Goal: Task Accomplishment & Management: Use online tool/utility

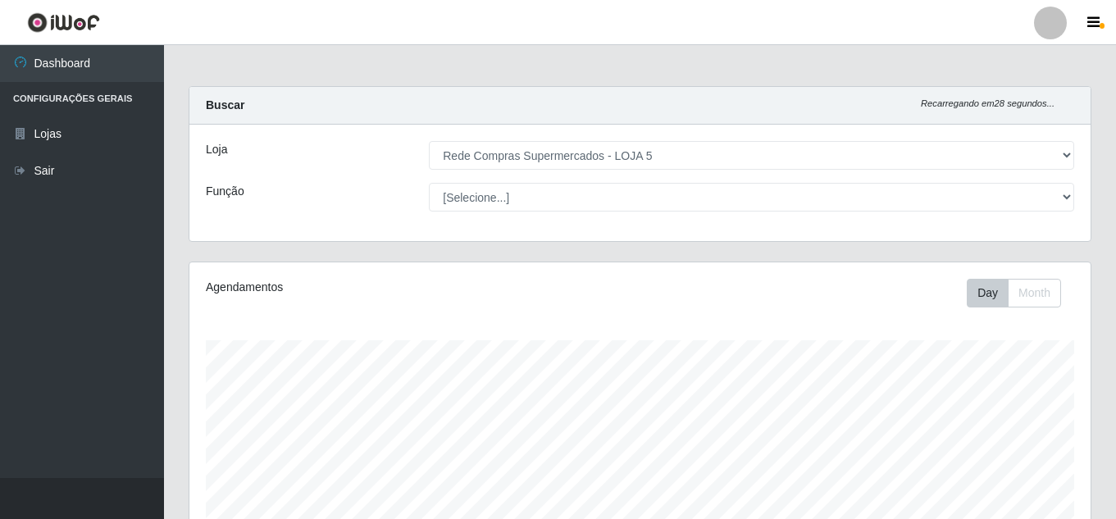
select select "397"
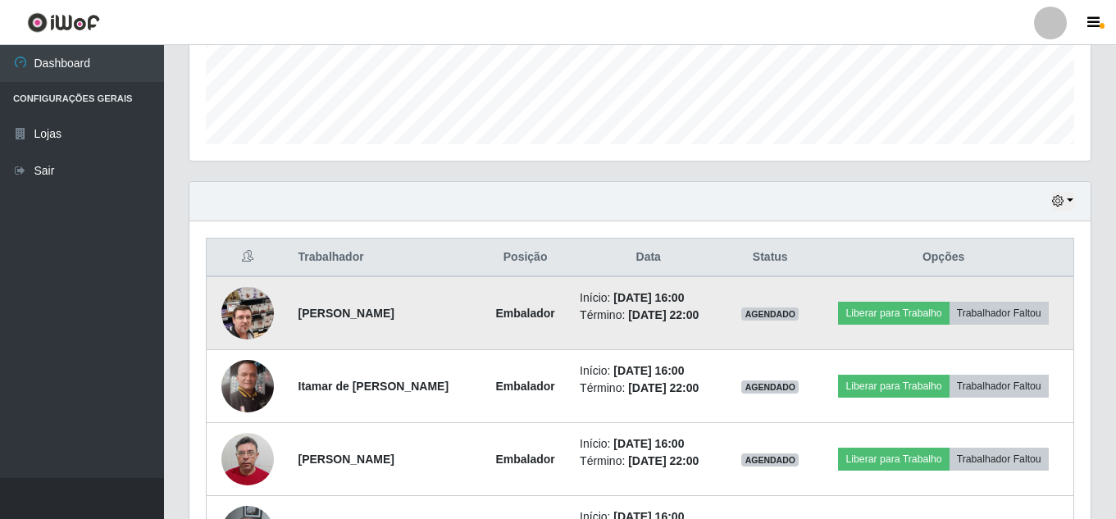
scroll to position [570, 0]
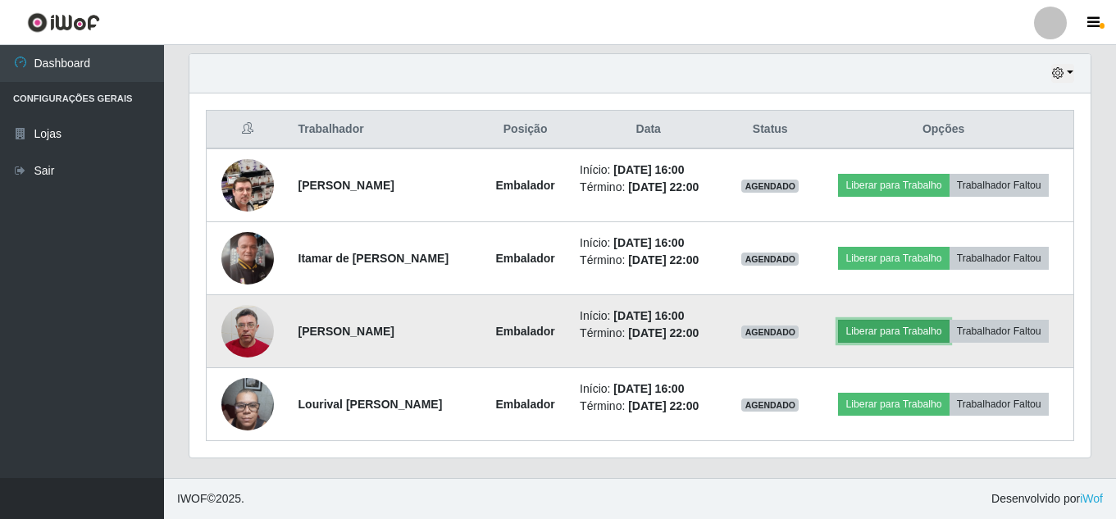
click at [881, 327] on button "Liberar para Trabalho" at bounding box center [893, 331] width 111 height 23
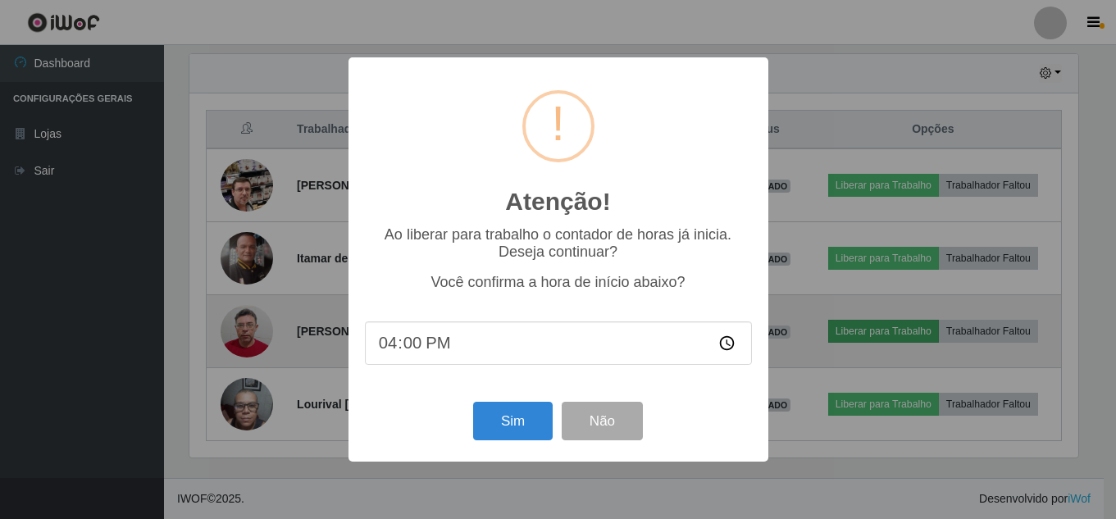
scroll to position [340, 893]
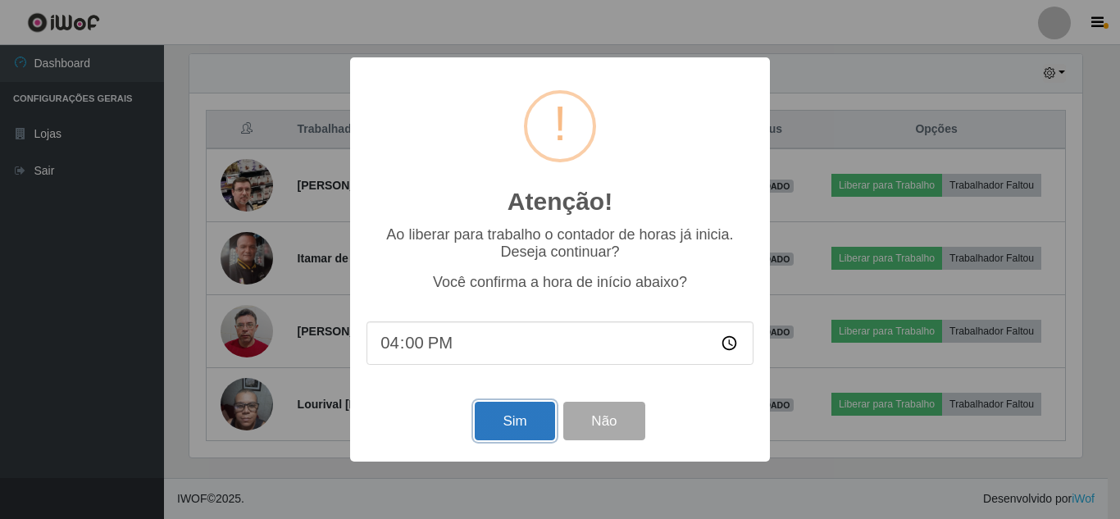
click at [529, 424] on button "Sim" at bounding box center [515, 421] width 80 height 39
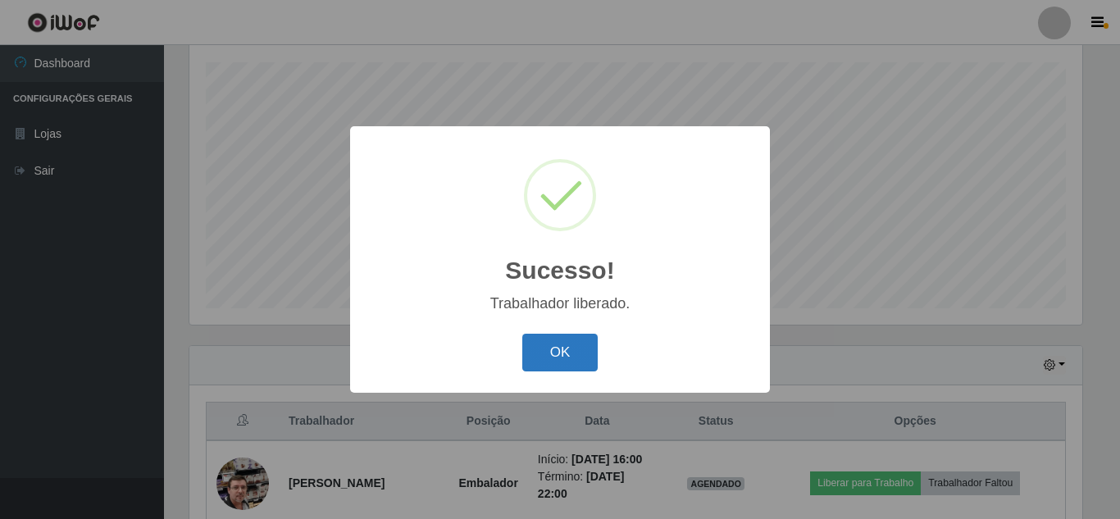
click at [550, 358] on button "OK" at bounding box center [560, 353] width 76 height 39
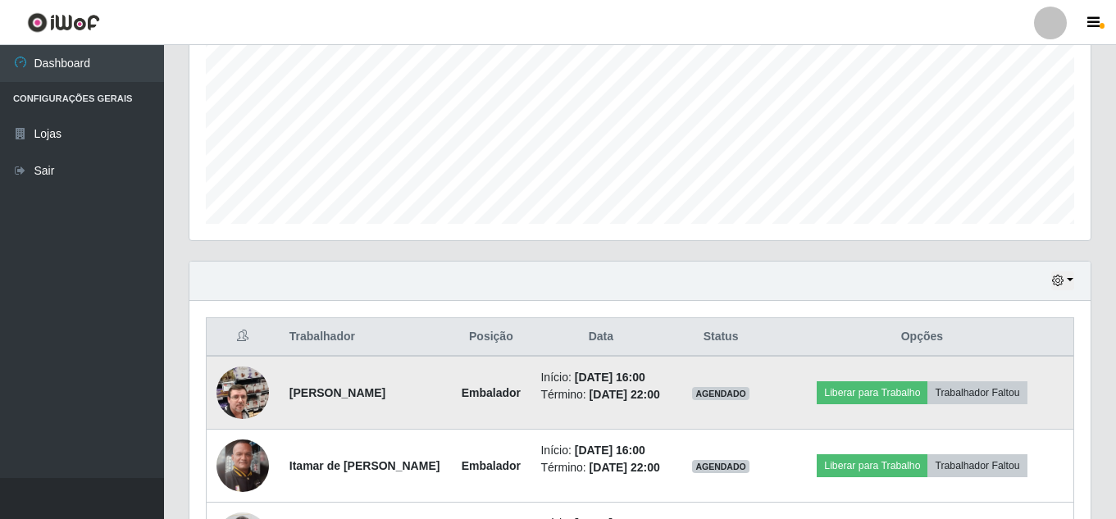
scroll to position [442, 0]
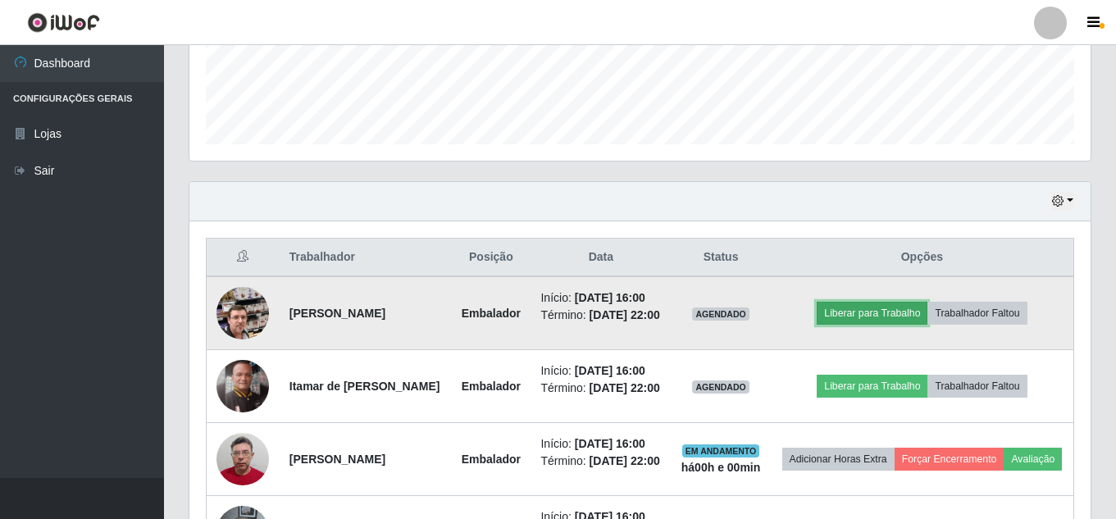
click at [896, 325] on button "Liberar para Trabalho" at bounding box center [872, 313] width 111 height 23
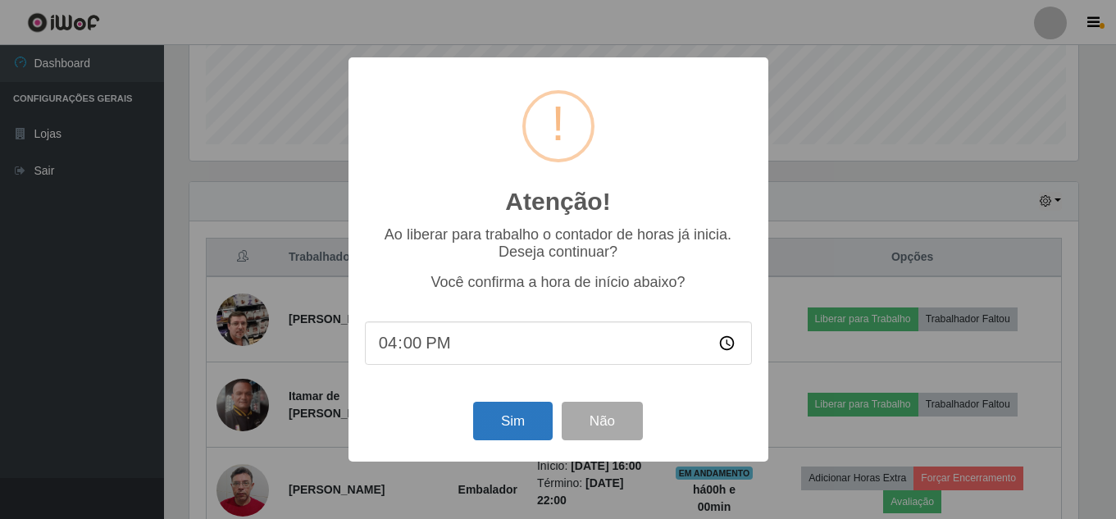
scroll to position [340, 893]
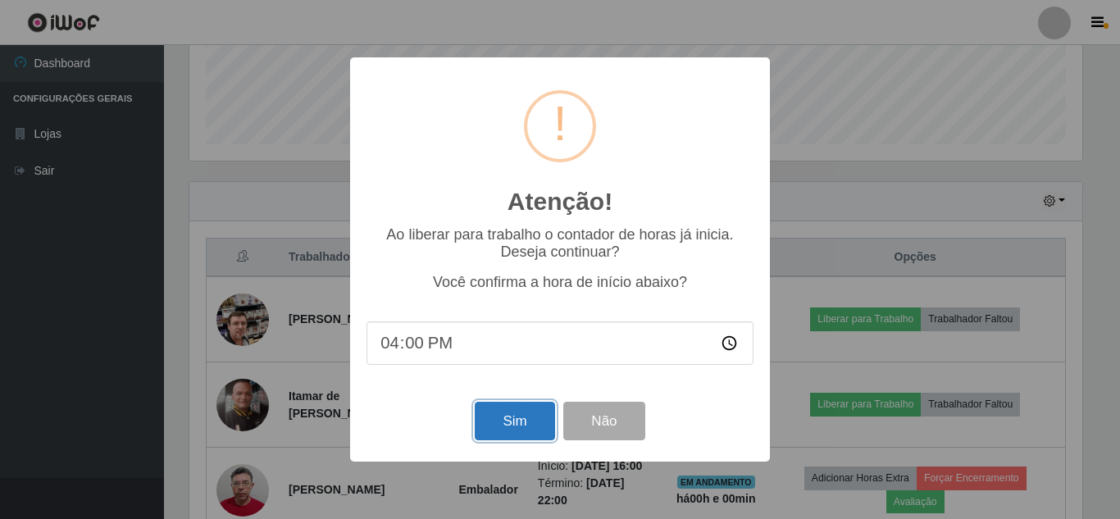
click at [515, 425] on button "Sim" at bounding box center [515, 421] width 80 height 39
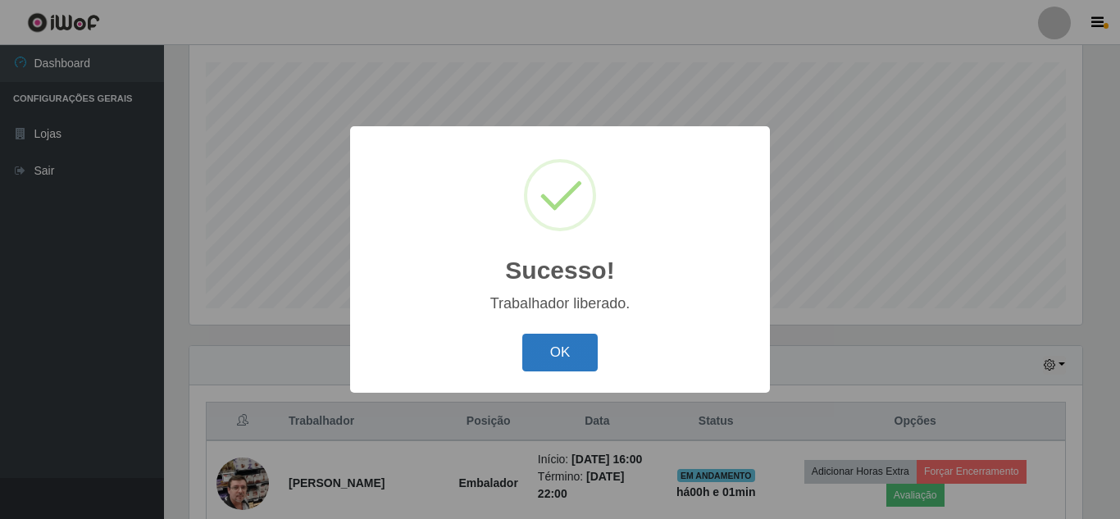
click at [564, 355] on button "OK" at bounding box center [560, 353] width 76 height 39
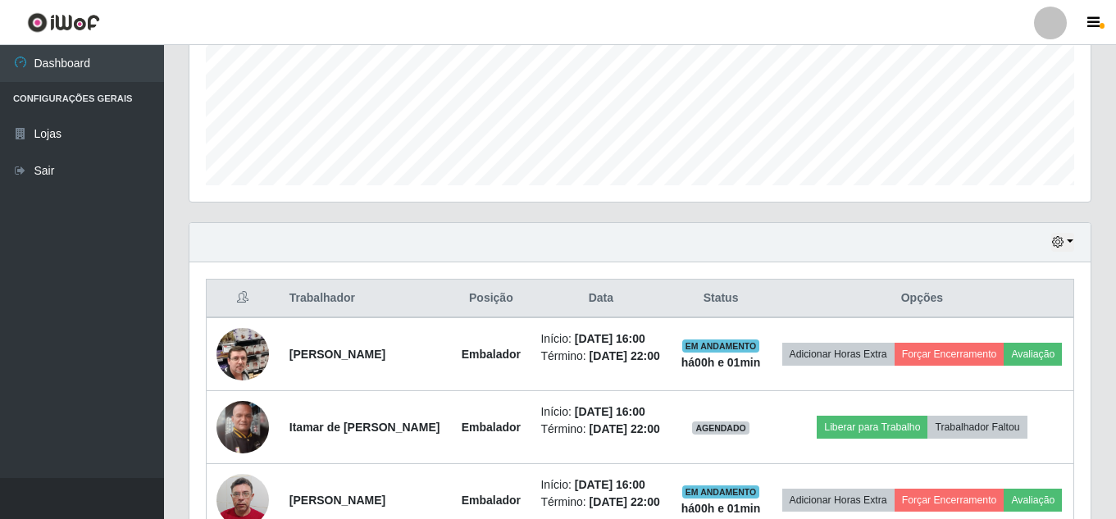
scroll to position [606, 0]
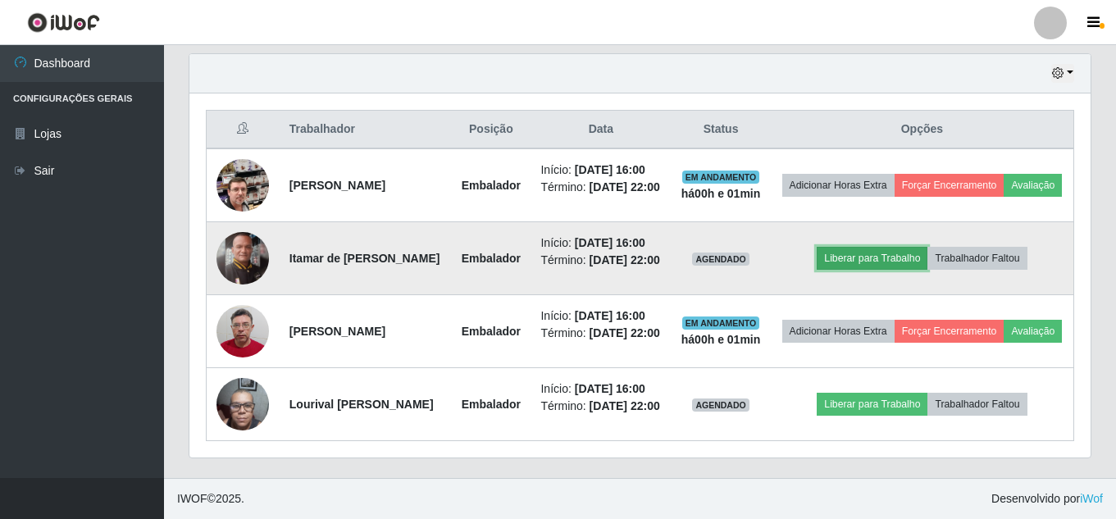
click at [875, 270] on button "Liberar para Trabalho" at bounding box center [872, 258] width 111 height 23
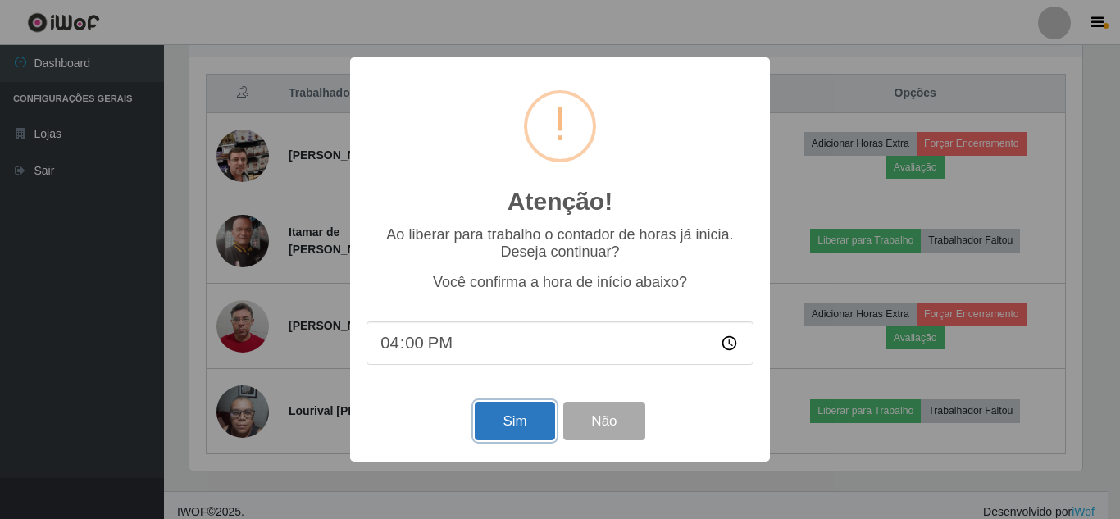
click at [540, 420] on button "Sim" at bounding box center [515, 421] width 80 height 39
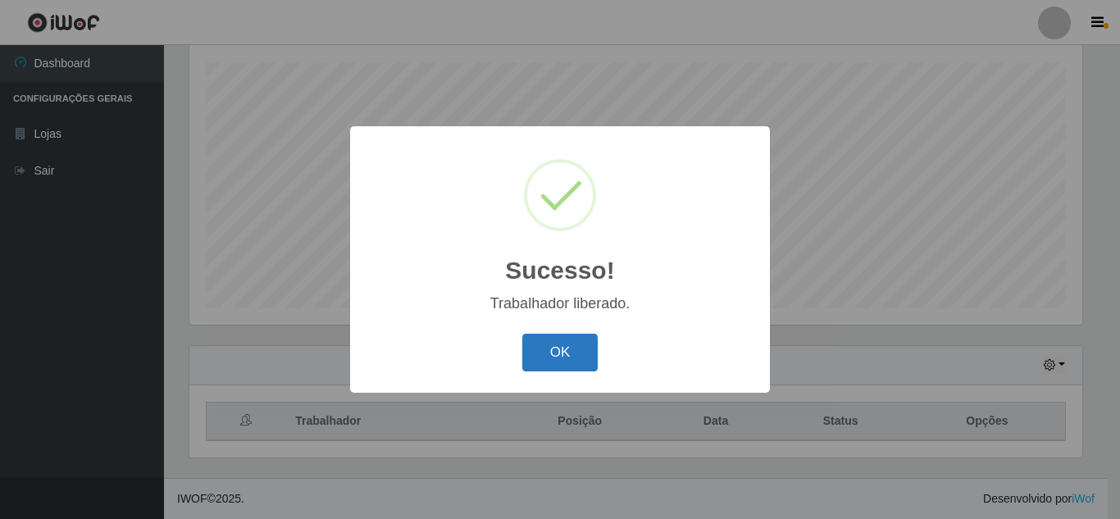
click at [549, 356] on button "OK" at bounding box center [560, 353] width 76 height 39
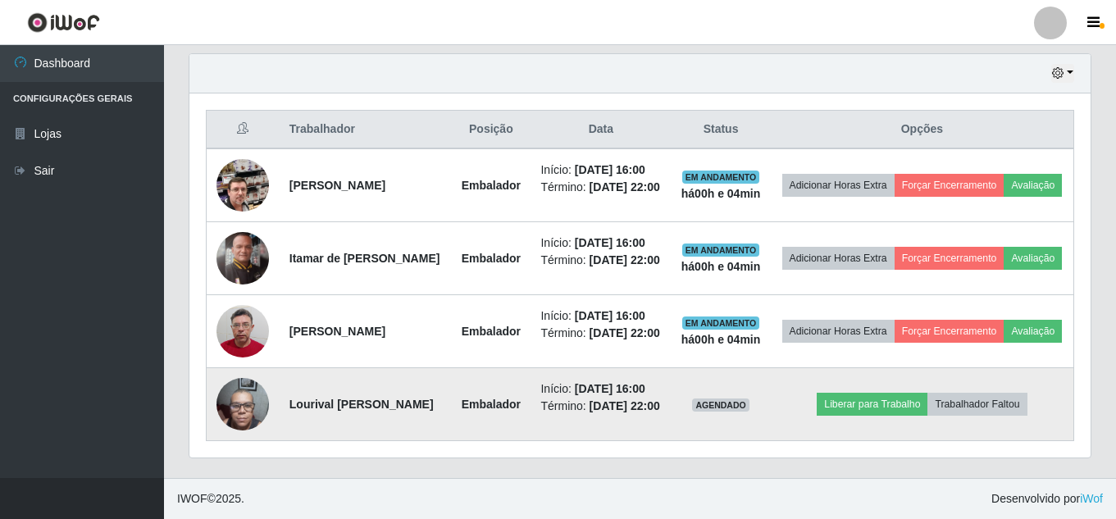
scroll to position [688, 0]
click at [901, 393] on button "Liberar para Trabalho" at bounding box center [872, 404] width 111 height 23
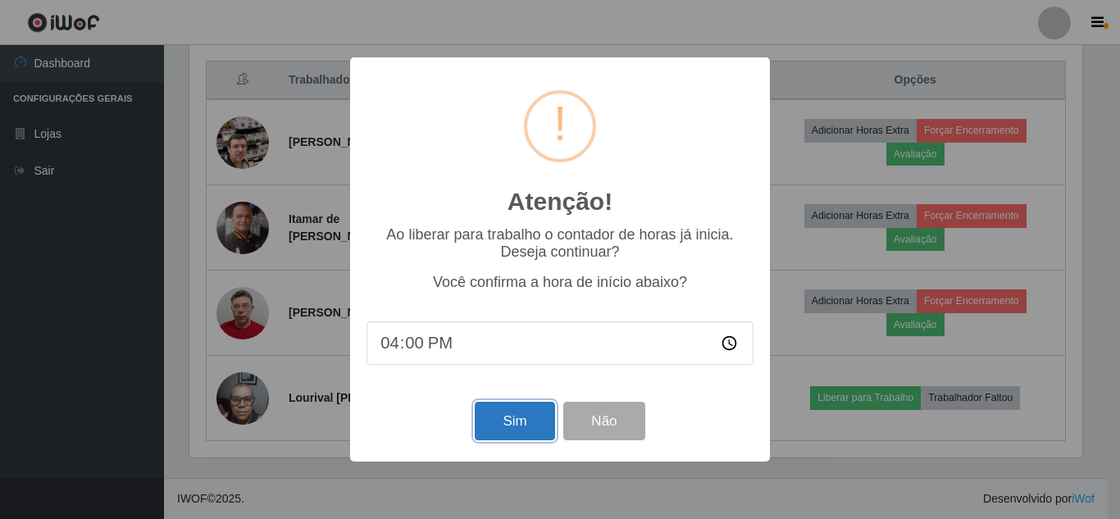
click at [521, 430] on button "Sim" at bounding box center [515, 421] width 80 height 39
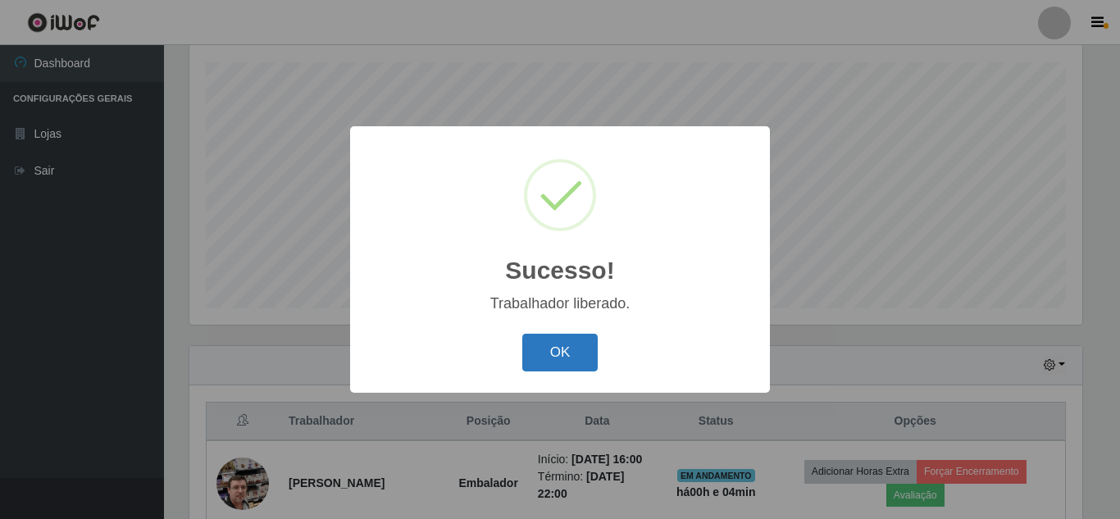
drag, startPoint x: 549, startPoint y: 355, endPoint x: 526, endPoint y: 14, distance: 341.9
click at [549, 348] on button "OK" at bounding box center [560, 353] width 76 height 39
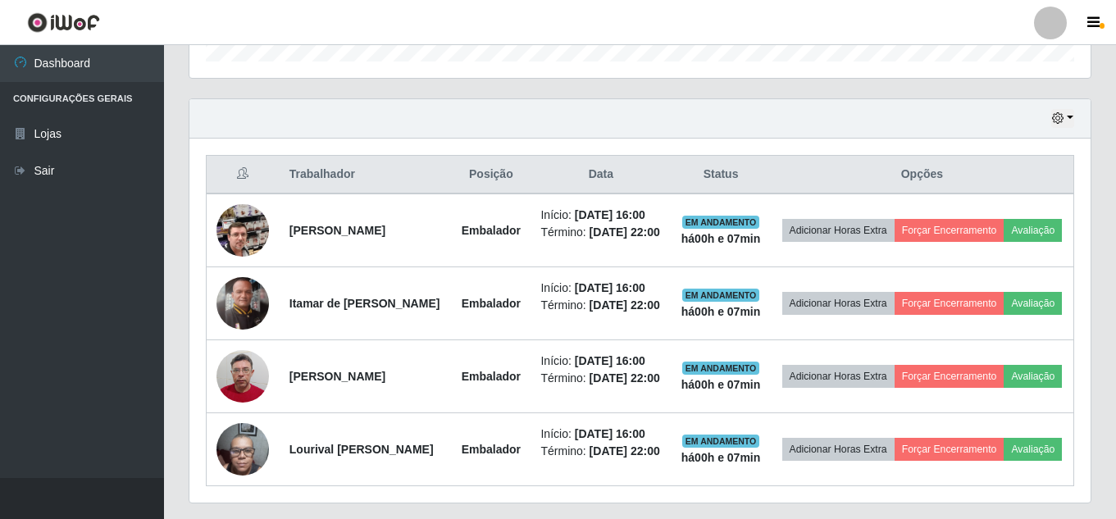
scroll to position [524, 0]
